Goal: Ask a question: Seek information or help from site administrators or community

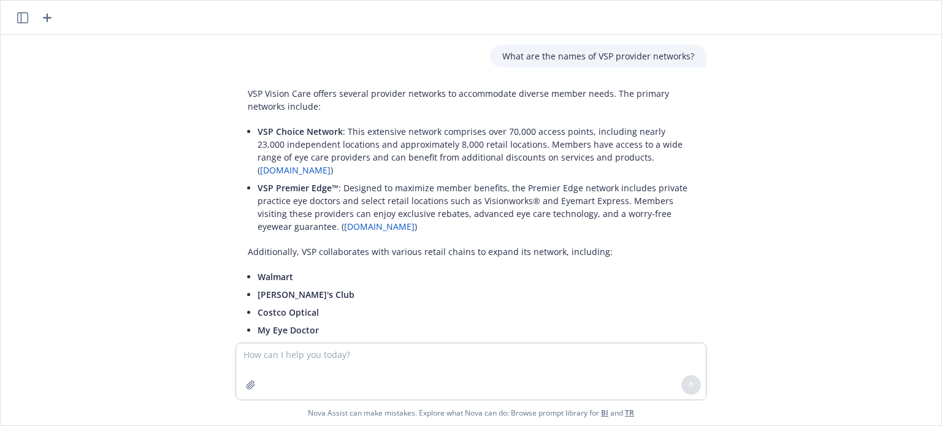
scroll to position [898, 0]
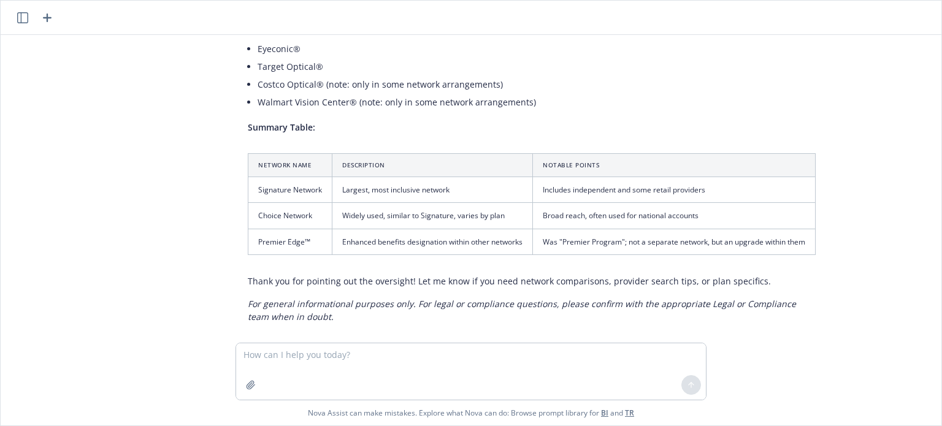
click at [49, 15] on icon "button" at bounding box center [47, 17] width 15 height 15
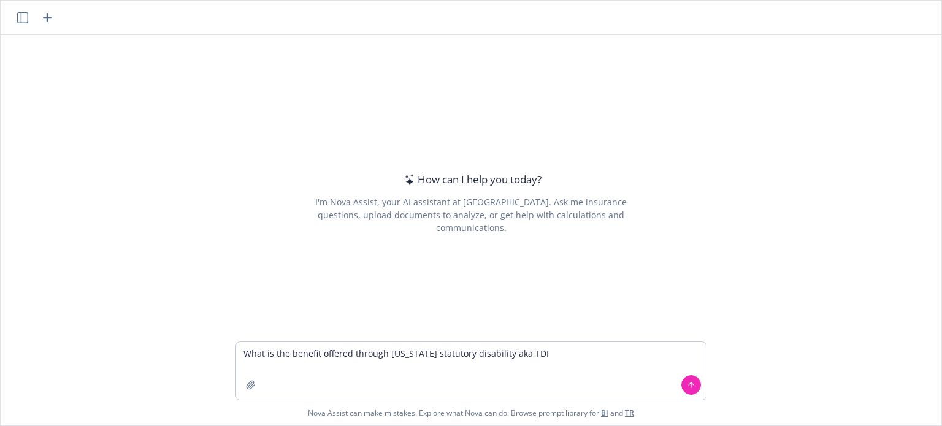
type textarea "What is the benefit offered through [US_STATE] statutory disability aka TDI?"
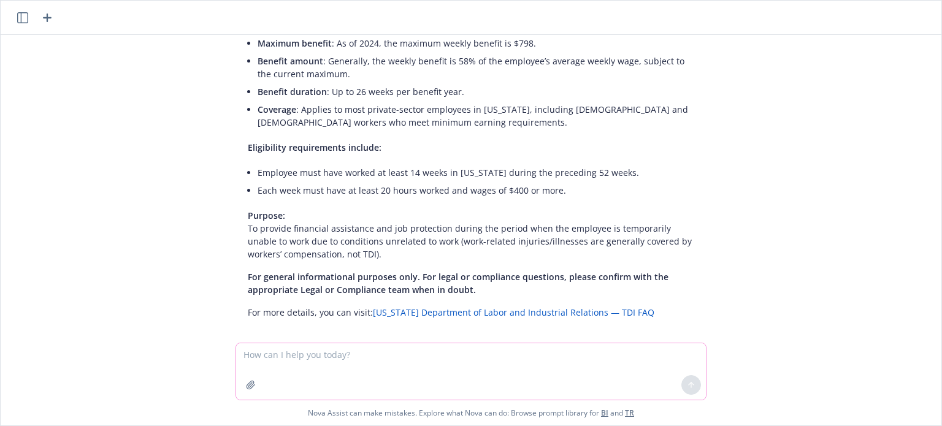
scroll to position [164, 0]
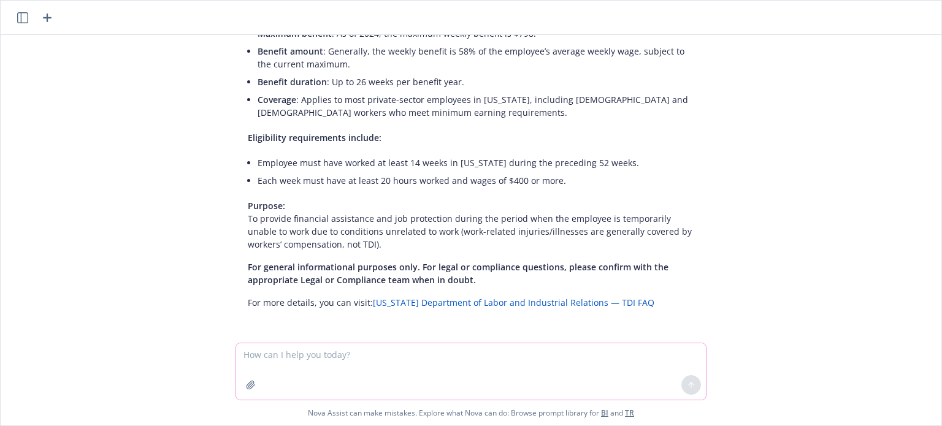
click at [276, 360] on textarea at bounding box center [471, 371] width 470 height 56
type textarea "w"
type textarea "If an employer has a private policy, who sets the rates for [US_STATE] TDI, is …"
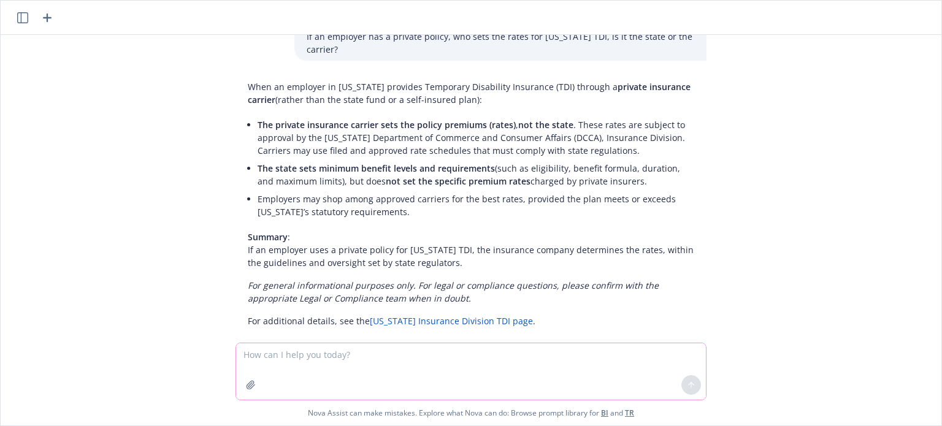
scroll to position [473, 0]
